Goal: Navigation & Orientation: Find specific page/section

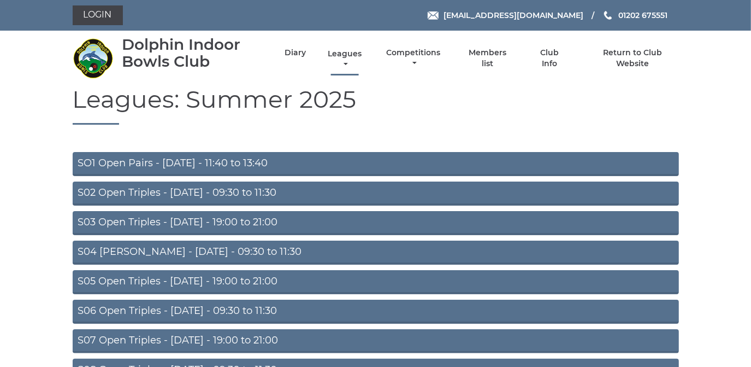
click at [339, 53] on link "Leagues" at bounding box center [344, 59] width 39 height 21
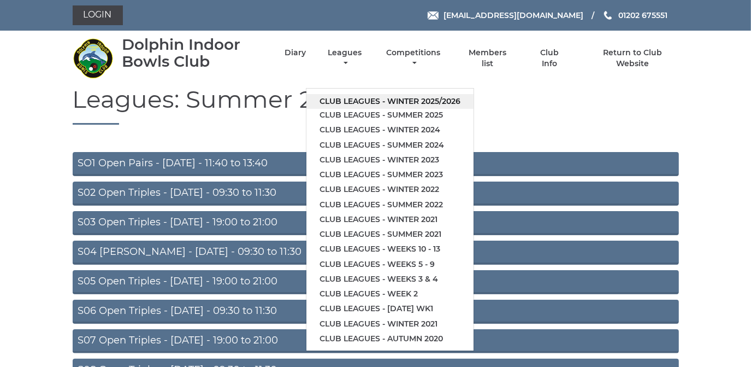
click at [333, 101] on link "Club leagues - Winter 2025/2026" at bounding box center [390, 101] width 167 height 15
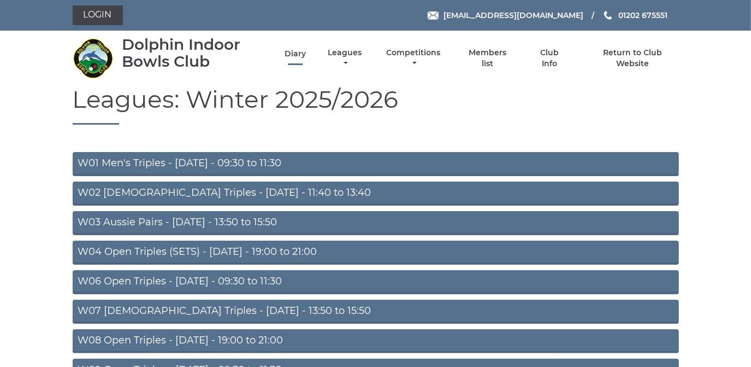
click at [293, 51] on link "Diary" at bounding box center [295, 54] width 21 height 10
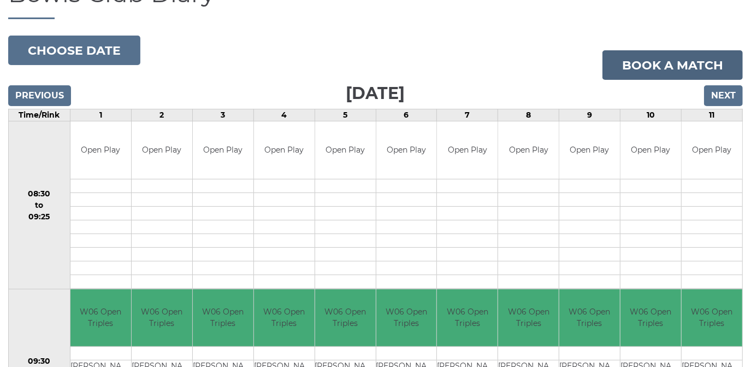
scroll to position [99, 0]
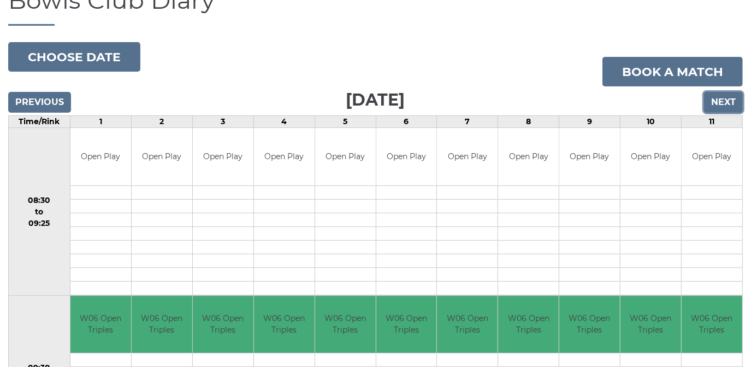
click at [724, 100] on input "Next" at bounding box center [723, 102] width 39 height 21
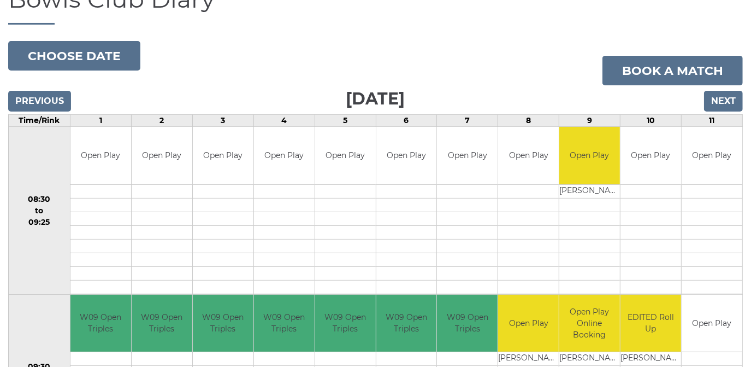
scroll to position [99, 0]
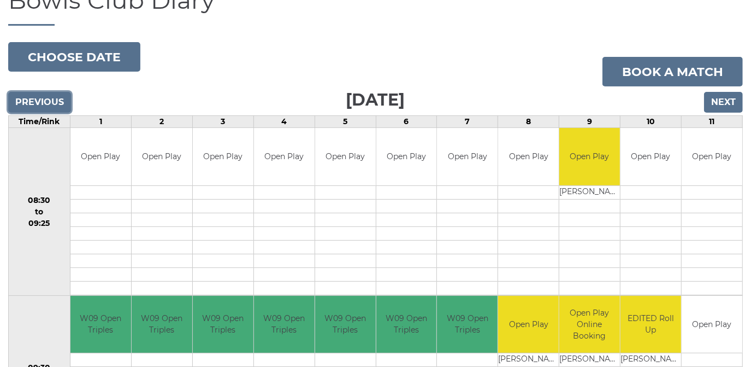
click at [40, 102] on input "Previous" at bounding box center [39, 102] width 63 height 21
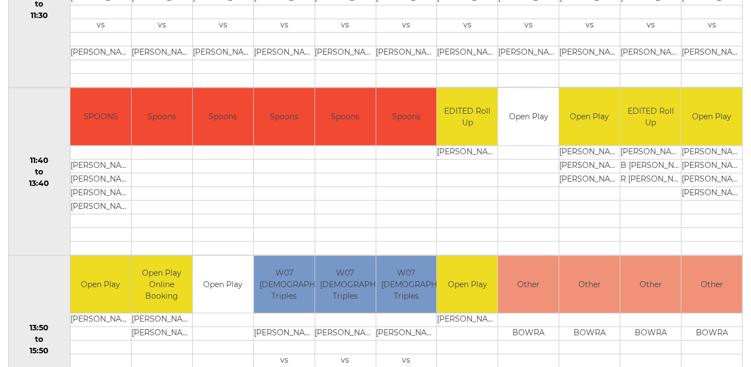
scroll to position [497, 0]
